Goal: Find specific page/section: Find specific page/section

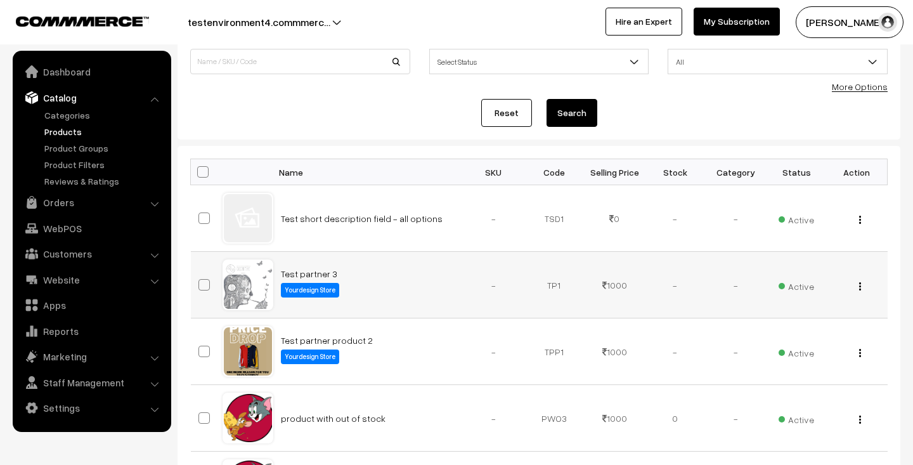
scroll to position [132, 0]
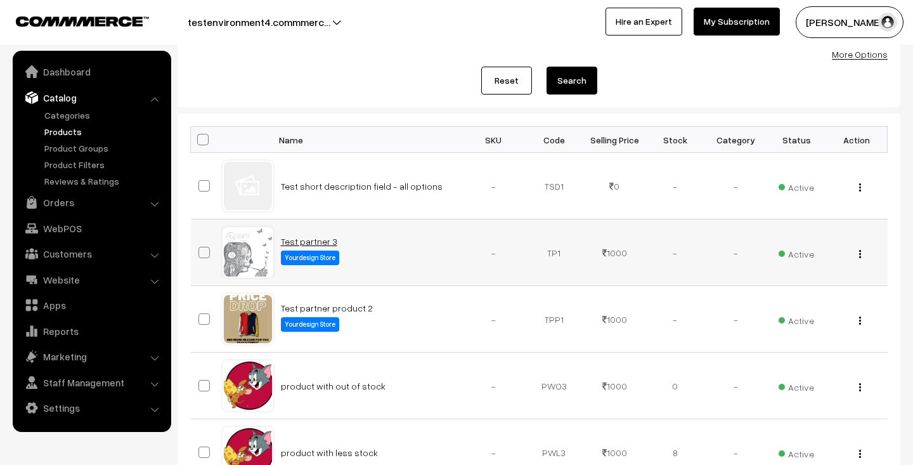
click at [313, 239] on link "Test partner 3" at bounding box center [309, 241] width 56 height 11
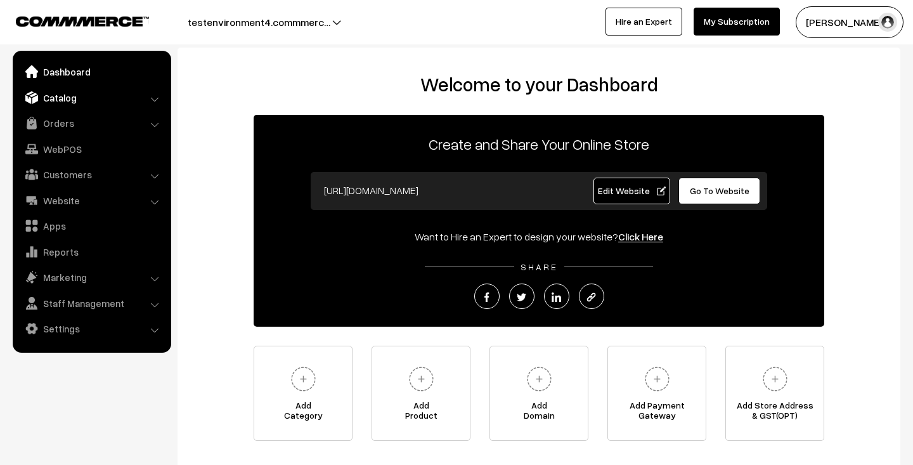
click at [130, 101] on link "Catalog" at bounding box center [91, 97] width 151 height 23
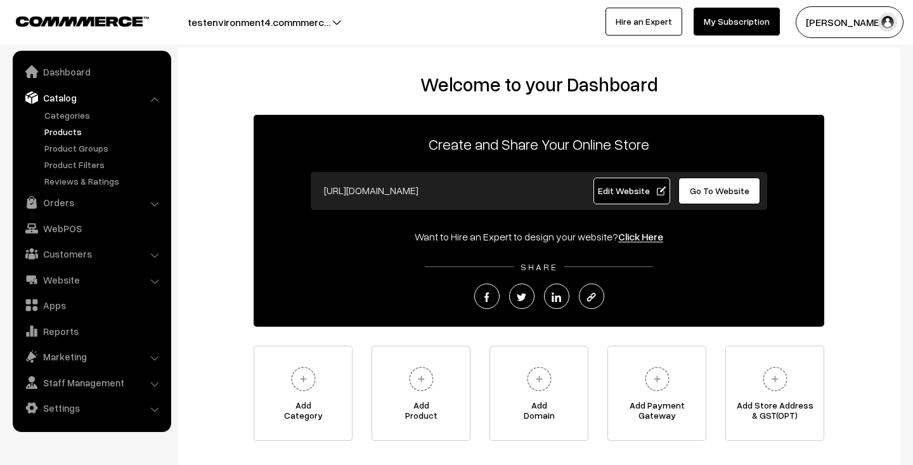
click at [117, 128] on link "Products" at bounding box center [104, 131] width 126 height 13
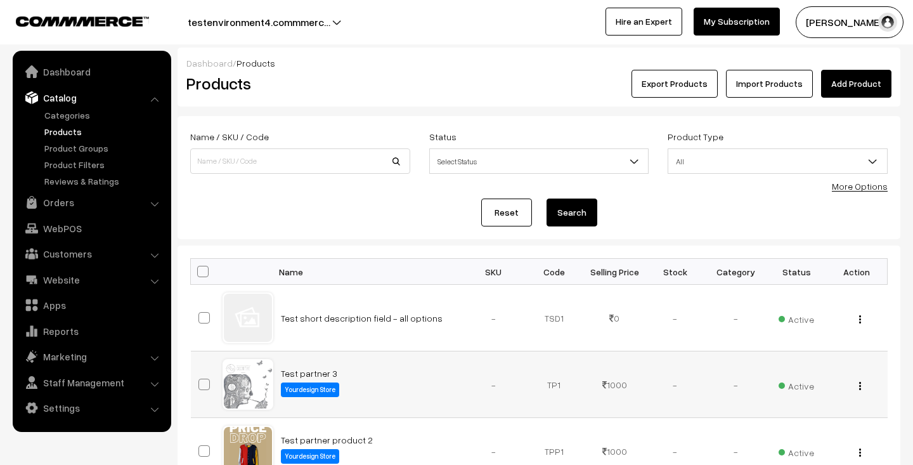
click at [239, 403] on div at bounding box center [248, 384] width 48 height 48
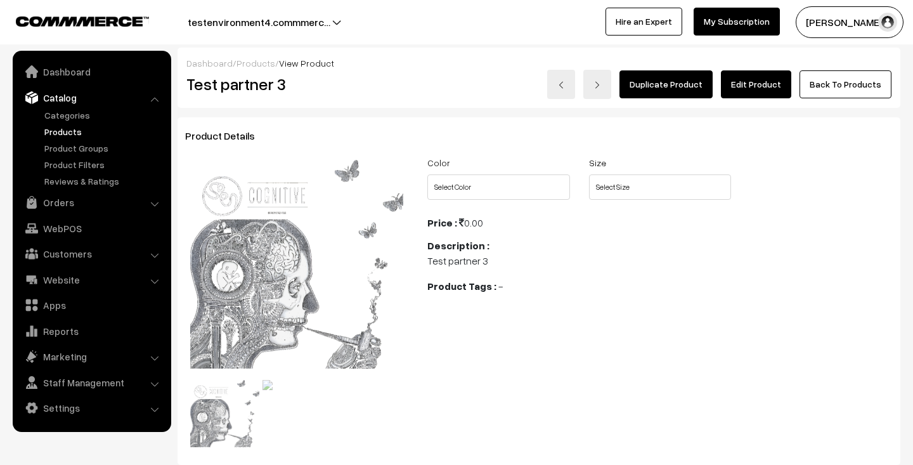
click at [771, 87] on link "Edit Product" at bounding box center [756, 84] width 70 height 28
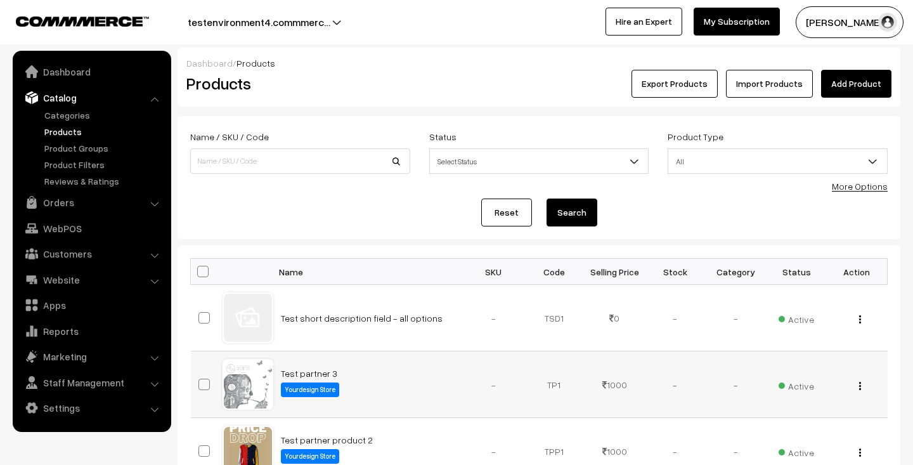
click at [859, 386] on img "button" at bounding box center [860, 386] width 2 height 8
click at [779, 402] on link "View" at bounding box center [804, 404] width 108 height 28
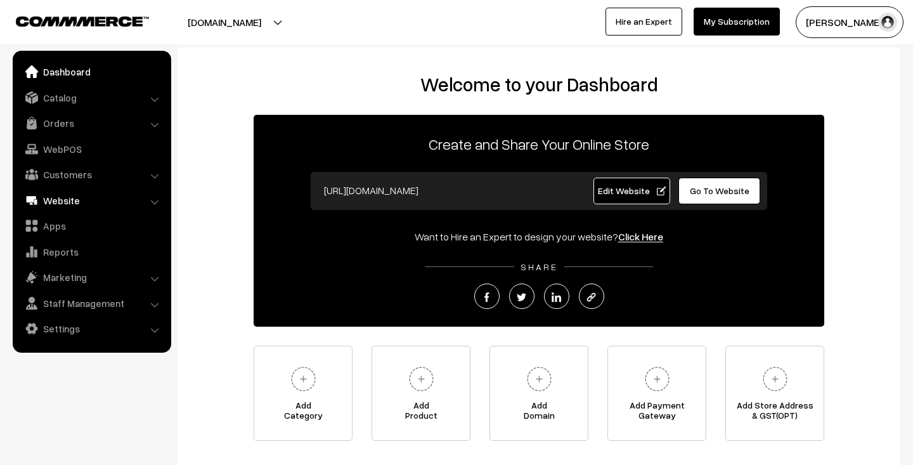
click at [102, 205] on link "Website" at bounding box center [91, 200] width 151 height 23
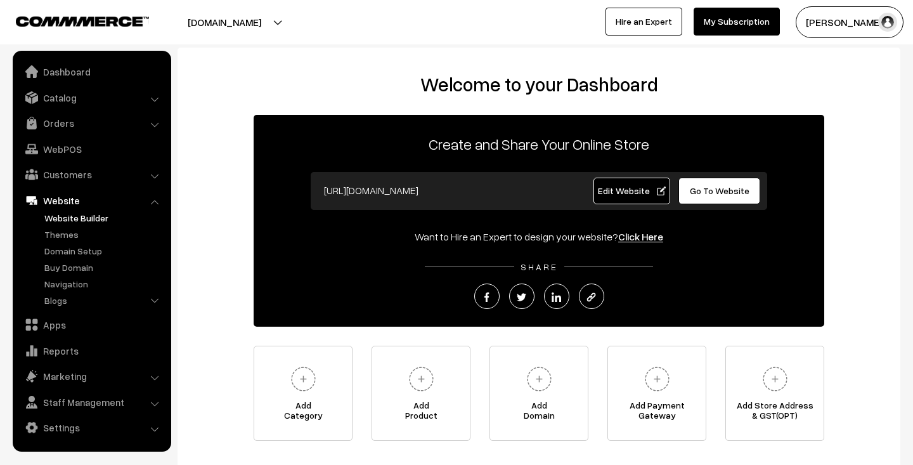
click at [103, 219] on link "Website Builder" at bounding box center [104, 217] width 126 height 13
